Goal: Communication & Community: Answer question/provide support

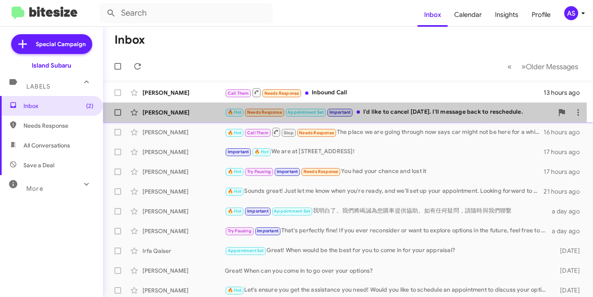
click at [169, 113] on div "[PERSON_NAME]" at bounding box center [183, 112] width 82 height 8
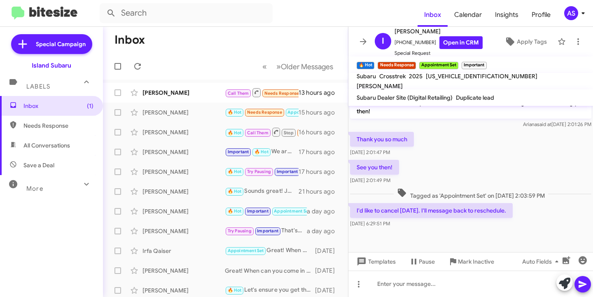
scroll to position [295, 0]
click at [563, 283] on icon at bounding box center [565, 284] width 12 height 12
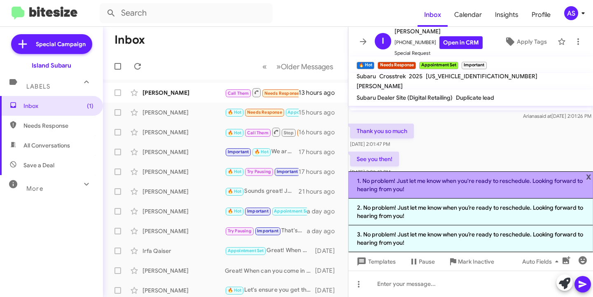
click at [519, 189] on li "1. No problem! Just let me know when you're ready to reschedule. Looking forwar…" at bounding box center [470, 184] width 245 height 27
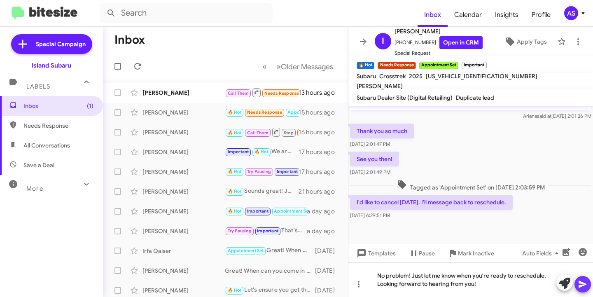
click at [586, 285] on icon at bounding box center [583, 284] width 10 height 10
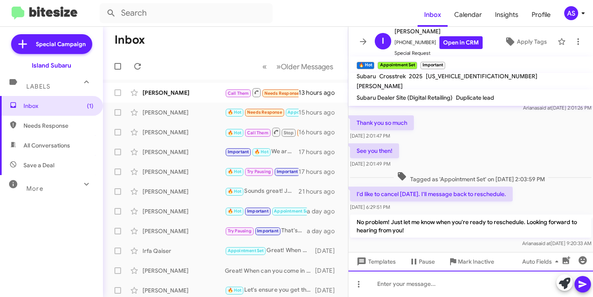
scroll to position [334, 0]
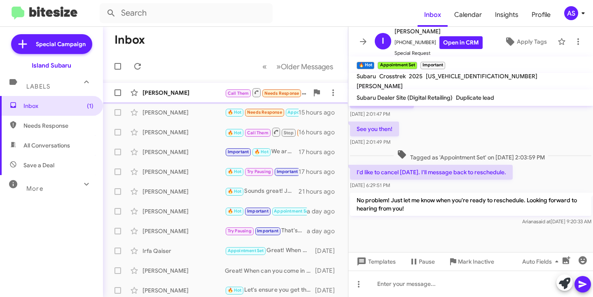
click at [166, 98] on div "[PERSON_NAME] Call Them Needs Response Inbound Call 13 hours ago" at bounding box center [226, 92] width 232 height 16
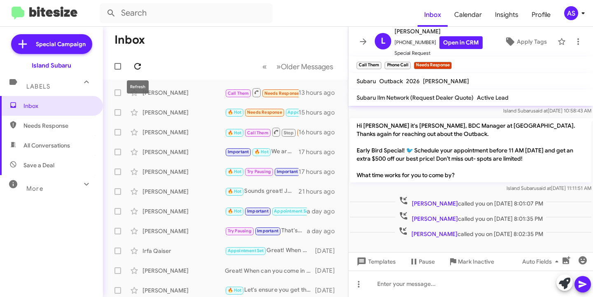
click at [138, 62] on icon at bounding box center [138, 66] width 10 height 10
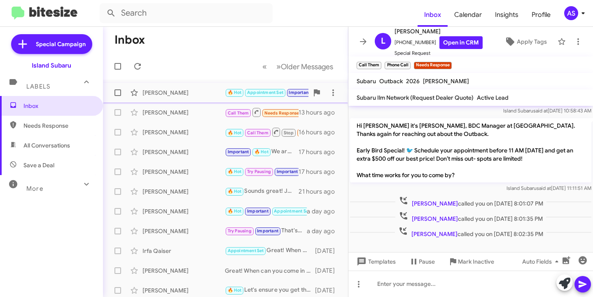
click at [186, 87] on div "[PERSON_NAME] 🔥 Hot Appointment Set Important No problem! Just let me know when…" at bounding box center [226, 92] width 232 height 16
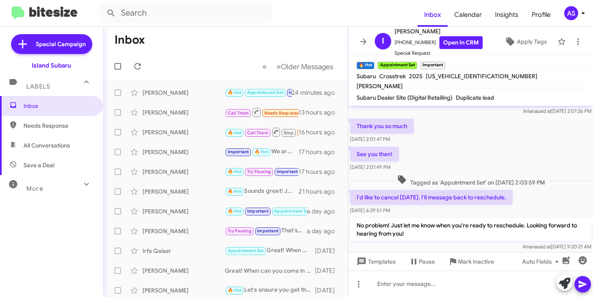
scroll to position [334, 0]
